Goal: Find specific page/section: Find specific page/section

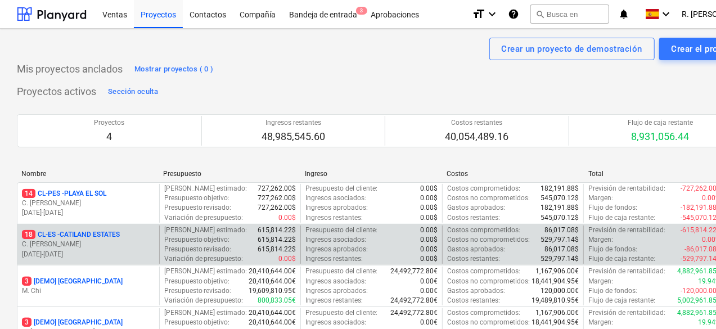
click at [114, 251] on p "01.04.2025 - 31.07.2025" at bounding box center [88, 255] width 133 height 10
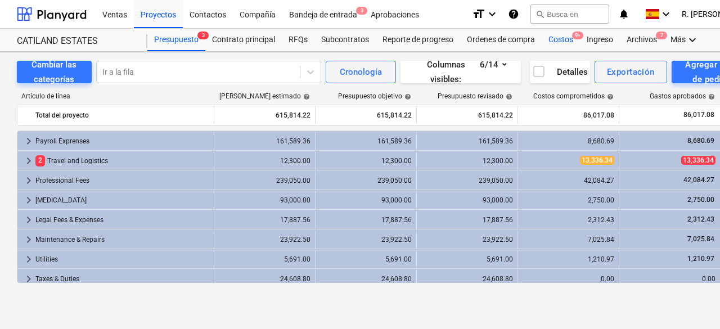
click at [559, 35] on div "Costos 9+" at bounding box center [561, 40] width 38 height 22
